Goal: Information Seeking & Learning: Learn about a topic

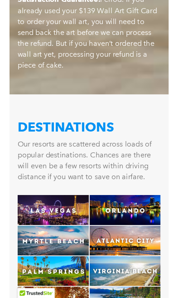
scroll to position [2617, 0]
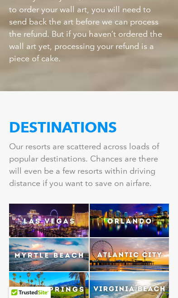
click at [133, 238] on img at bounding box center [130, 254] width 80 height 33
click at [129, 238] on img at bounding box center [130, 254] width 80 height 33
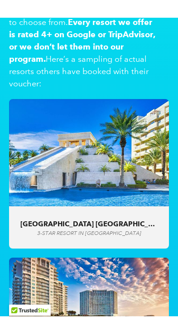
scroll to position [3775, 0]
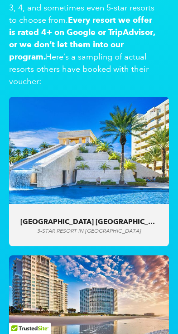
click at [116, 218] on div "Cancun Resort Las Vegas 3-STAR RESORT in Las Vegas" at bounding box center [89, 226] width 138 height 17
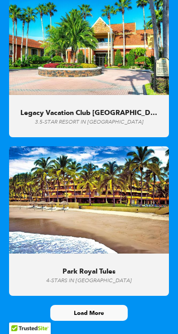
scroll to position [6104, 0]
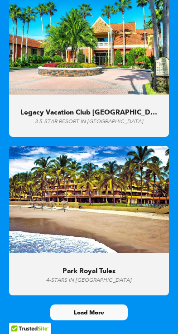
click at [89, 298] on span "Load More" at bounding box center [89, 312] width 30 height 8
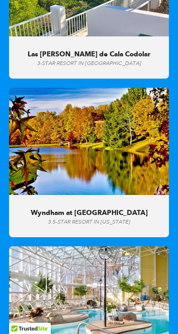
scroll to position [6804, 0]
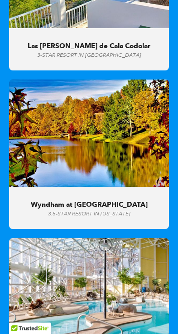
click at [115, 210] on span "3.5-STAR RESORT in Tennessee" at bounding box center [89, 213] width 83 height 7
click at [124, 79] on img at bounding box center [89, 132] width 160 height 107
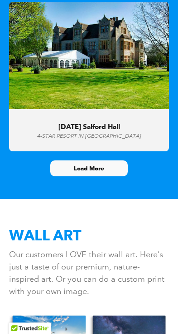
scroll to position [8785, 0]
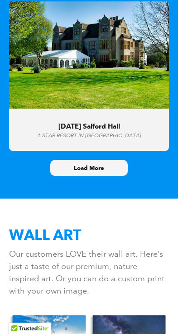
click at [100, 164] on span "Load More" at bounding box center [89, 168] width 30 height 8
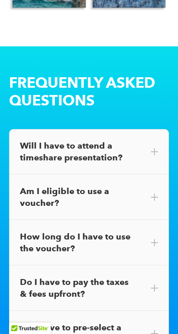
scroll to position [11026, 0]
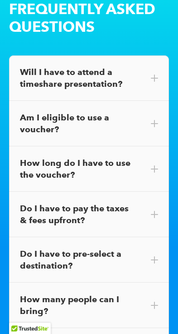
click at [158, 165] on span at bounding box center [154, 168] width 7 height 7
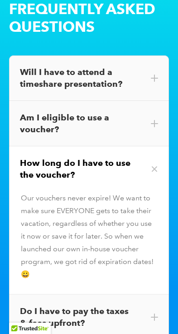
click at [155, 164] on span at bounding box center [155, 169] width 10 height 10
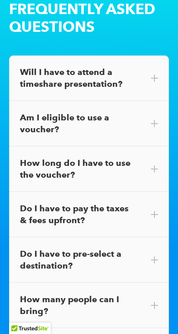
click at [159, 192] on div "Do I have to pay the taxes & fees upfront?" at bounding box center [89, 214] width 160 height 45
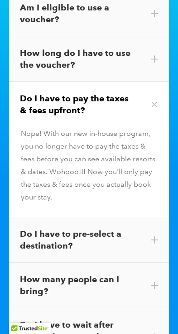
scroll to position [11214, 0]
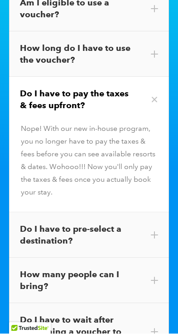
click at [164, 213] on div "Do I have to pre-select a destination?" at bounding box center [89, 235] width 160 height 45
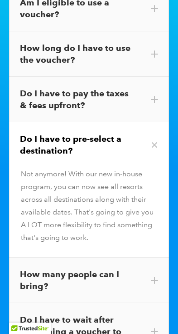
click at [159, 258] on div "How many people can I bring?" at bounding box center [89, 280] width 160 height 45
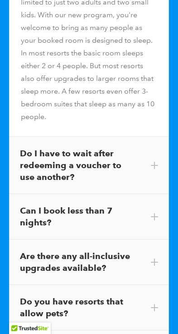
scroll to position [11461, 0]
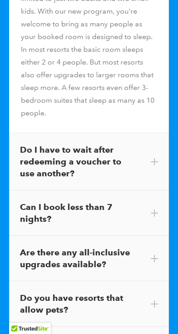
click at [157, 158] on span at bounding box center [154, 161] width 7 height 7
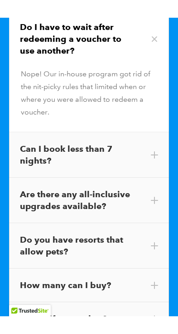
scroll to position [11420, 0]
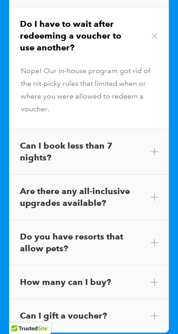
click at [157, 148] on span at bounding box center [154, 151] width 7 height 7
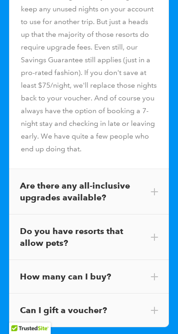
scroll to position [11593, 0]
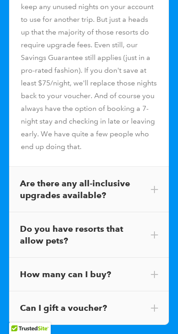
click at [161, 167] on div "Are there any all-inclusive upgrades available?" at bounding box center [89, 189] width 160 height 45
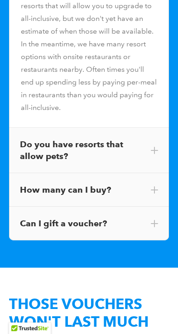
scroll to position [11590, 0]
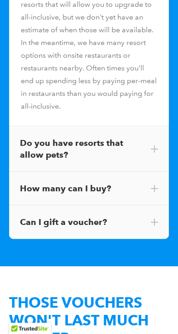
click at [159, 126] on div "Do you have resorts that allow pets?" at bounding box center [89, 148] width 160 height 45
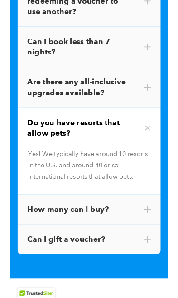
scroll to position [11471, 0]
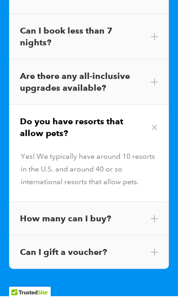
click at [159, 202] on div "How many can I buy?" at bounding box center [89, 219] width 160 height 34
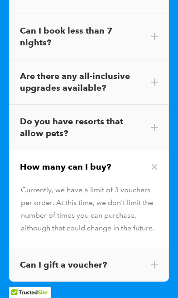
click at [158, 259] on div "Can I gift a voucher?" at bounding box center [89, 265] width 139 height 12
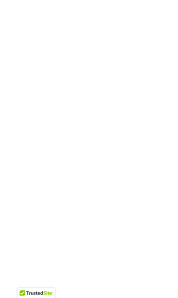
scroll to position [16538, 0]
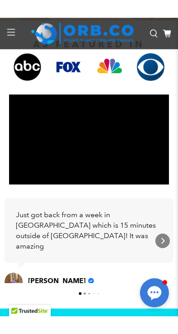
scroll to position [241, 0]
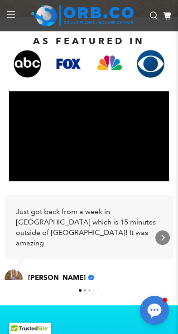
click at [163, 238] on icon "Next" at bounding box center [162, 237] width 7 height 7
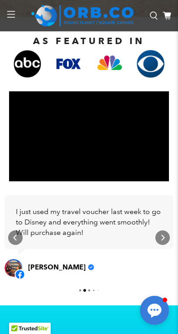
click at [161, 238] on icon "Next" at bounding box center [162, 237] width 7 height 7
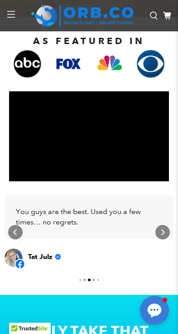
click at [168, 232] on div "Next" at bounding box center [163, 232] width 15 height 15
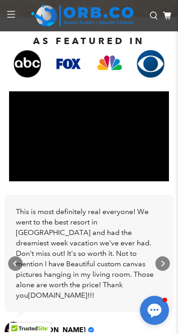
click at [169, 265] on div "Next" at bounding box center [163, 263] width 15 height 15
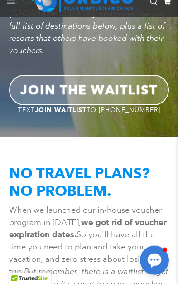
scroll to position [1244, 0]
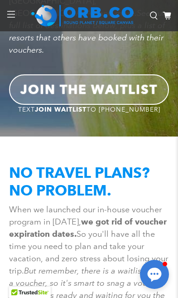
click at [101, 82] on b "JOIN THE WAITLIST" at bounding box center [89, 89] width 138 height 15
